Goal: Navigation & Orientation: Find specific page/section

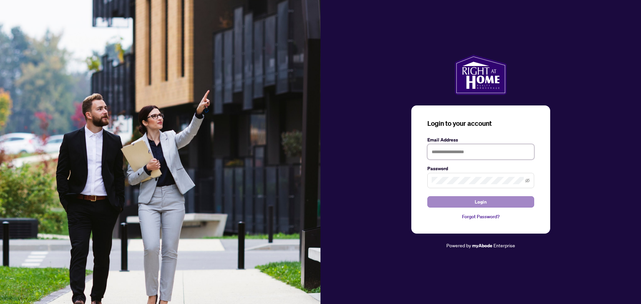
type input "**********"
click at [481, 202] on span "Login" at bounding box center [481, 202] width 12 height 11
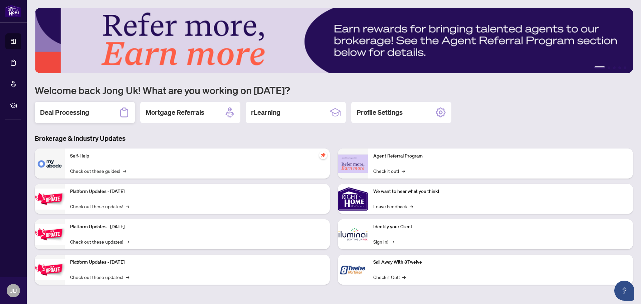
click at [93, 114] on div "Deal Processing" at bounding box center [85, 112] width 100 height 21
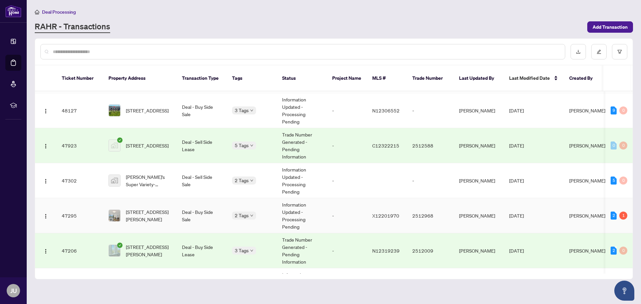
scroll to position [67, 0]
